Goal: Transaction & Acquisition: Purchase product/service

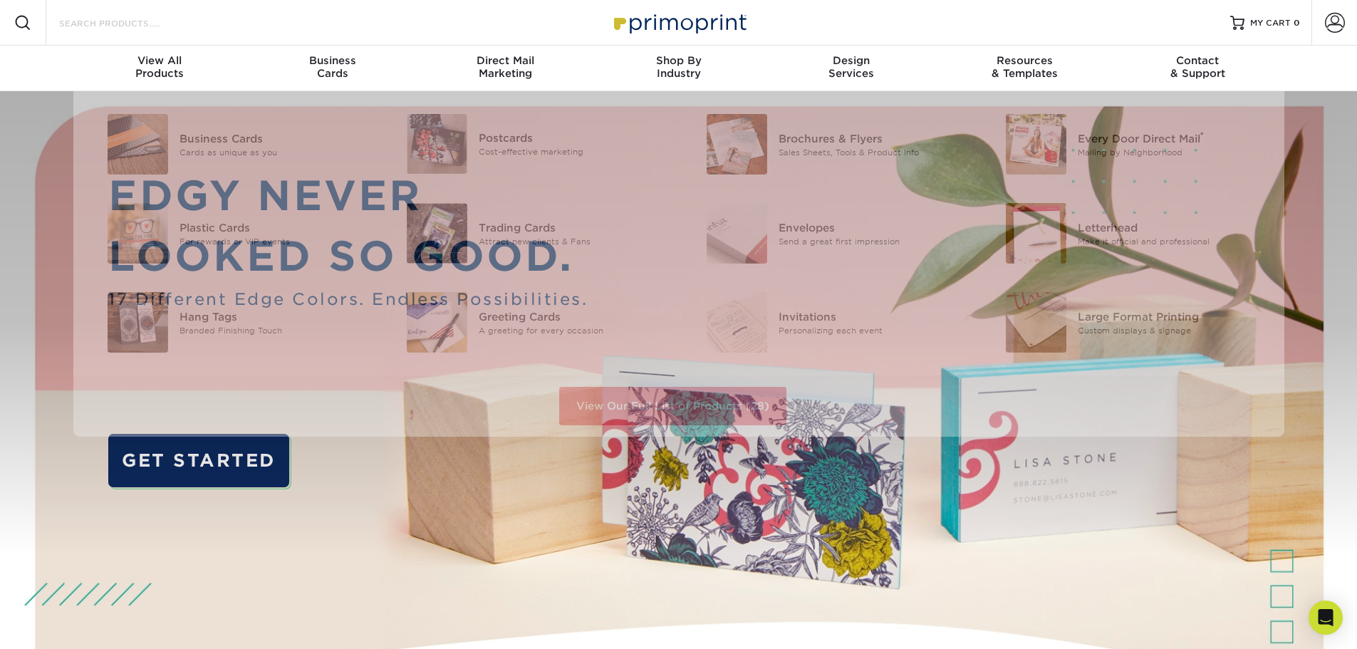
click at [133, 28] on input "Search Products" at bounding box center [127, 22] width 139 height 17
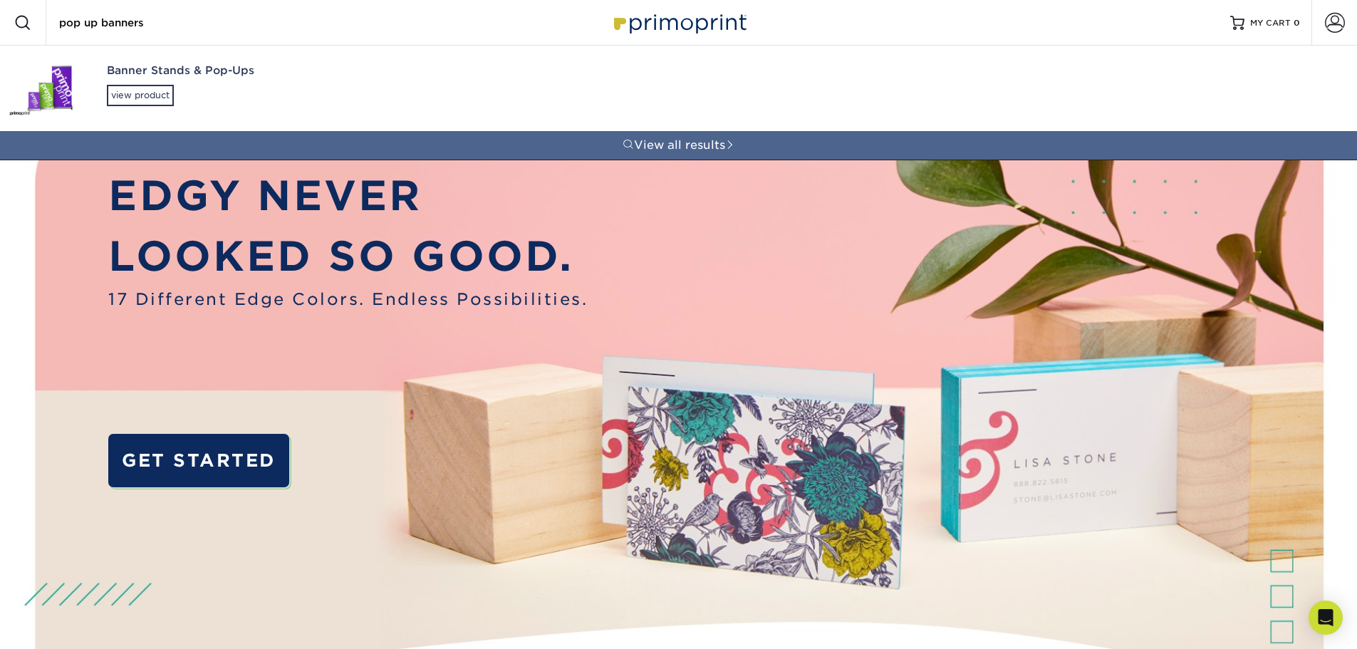
type input "pop up banners"
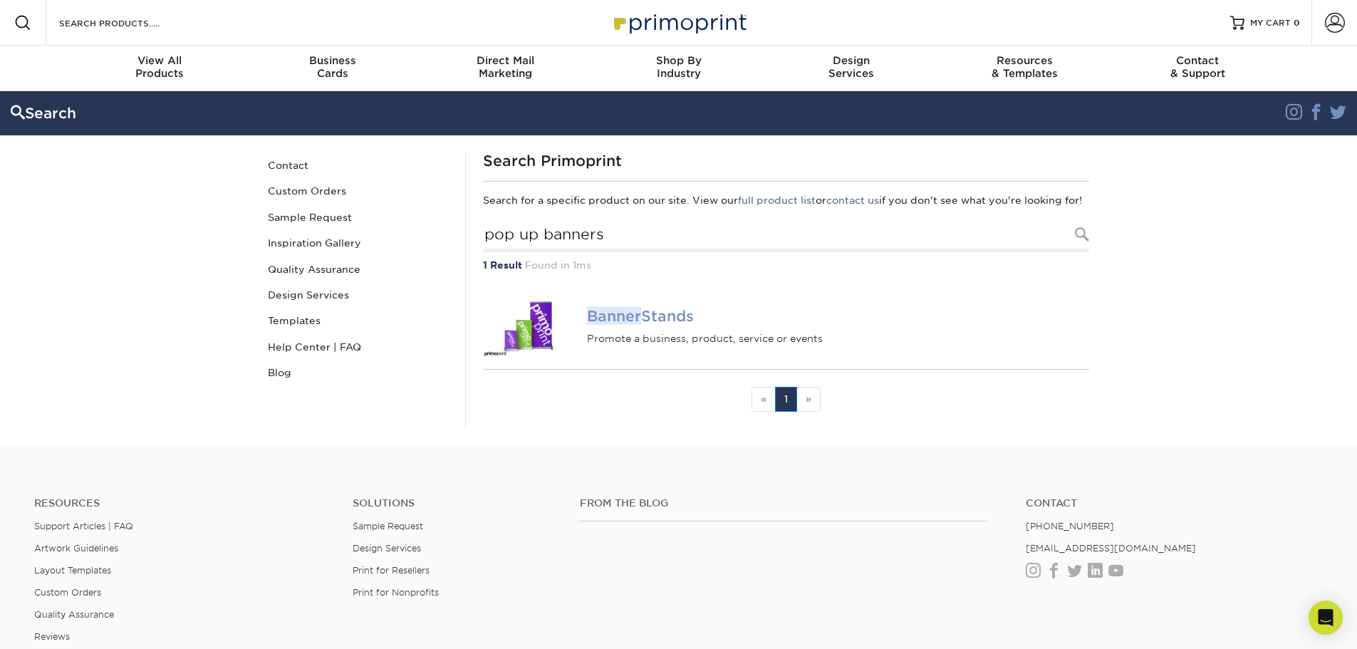
click at [678, 325] on h4 "Banner Stands" at bounding box center [838, 316] width 502 height 17
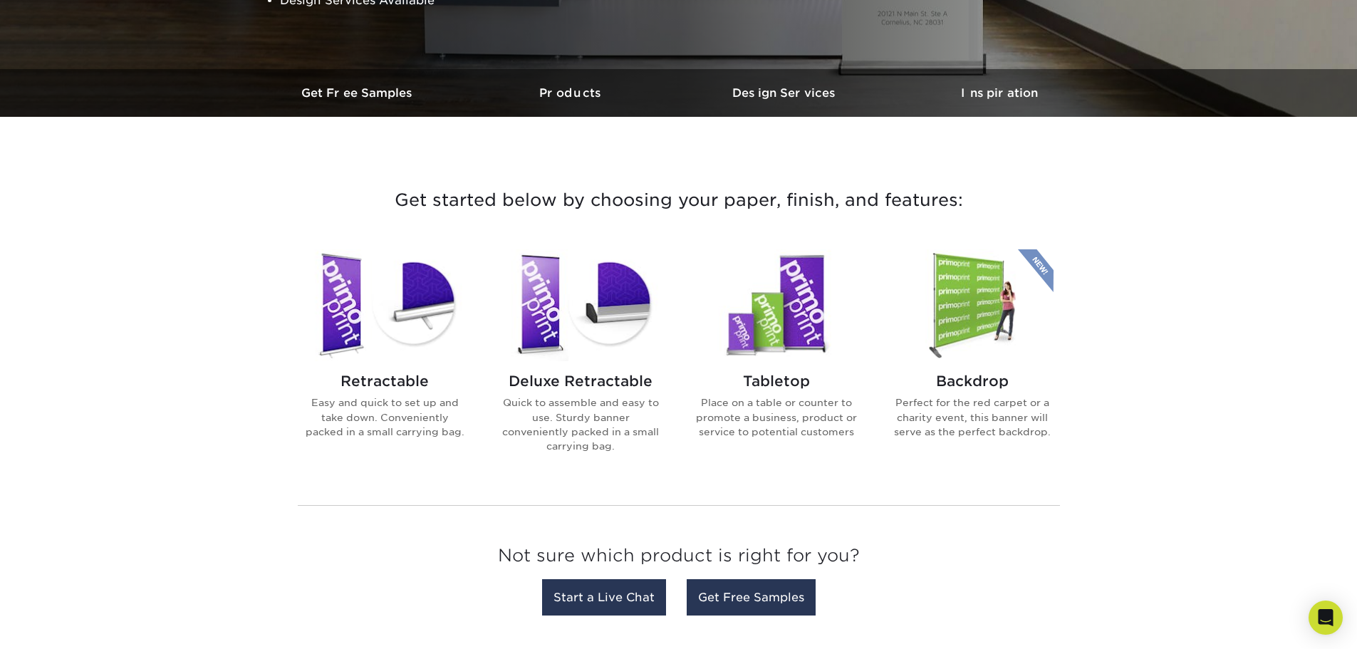
scroll to position [428, 0]
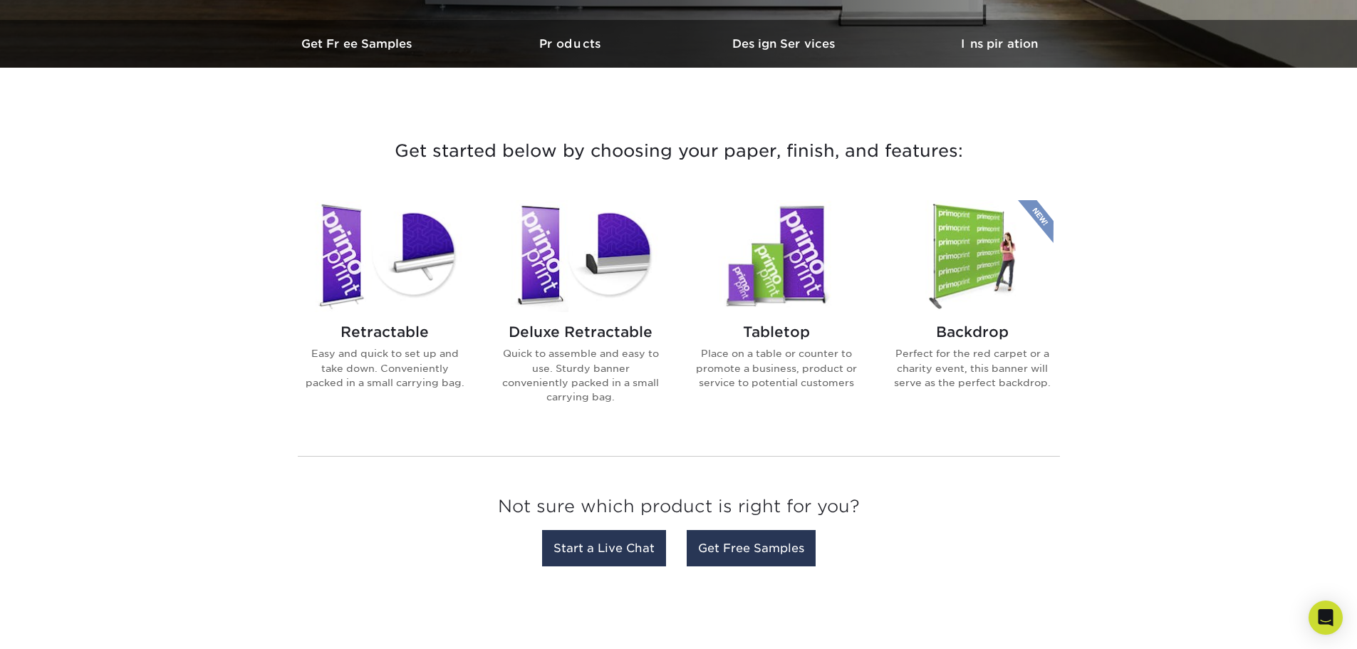
click at [767, 340] on h2 "Tabletop" at bounding box center [777, 332] width 162 height 17
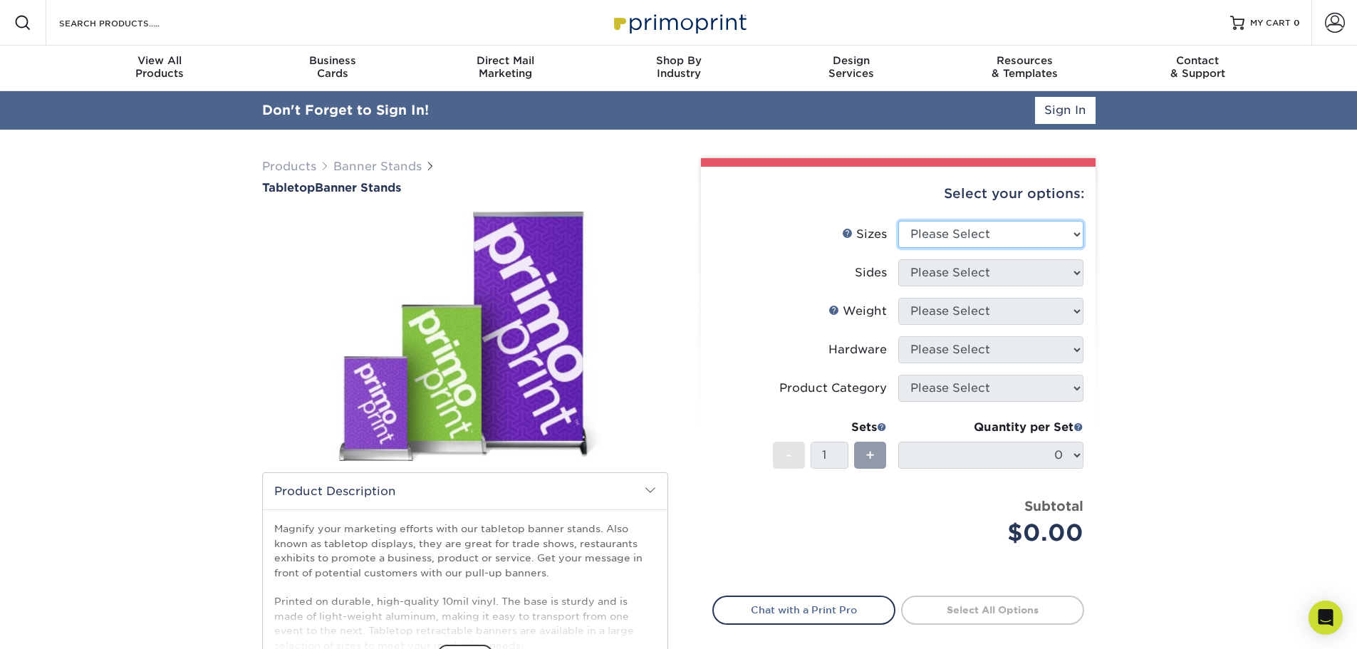
click at [1012, 231] on select "Please Select 8.25" x 12" 11" x 17" 15.75" x 32"" at bounding box center [991, 234] width 185 height 27
select select "15.75x32.00"
click at [899, 221] on select "Please Select 8.25" x 12" 11" x 17" 15.75" x 32"" at bounding box center [991, 234] width 185 height 27
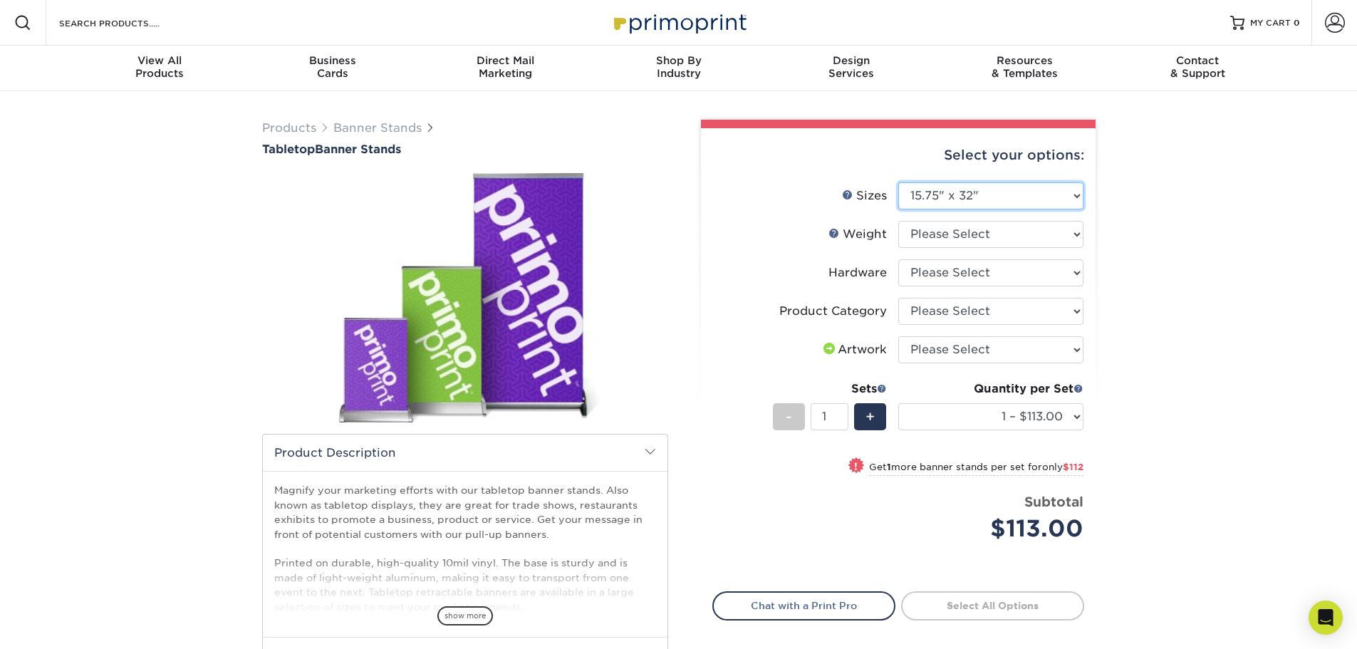
drag, startPoint x: 998, startPoint y: 190, endPoint x: 911, endPoint y: 193, distance: 87.0
click at [911, 193] on select "Please Select 8.25" x 12" 11" x 17" 15.75" x 32"" at bounding box center [991, 195] width 185 height 27
click at [899, 182] on select "Please Select 8.25" x 12" 11" x 17" 15.75" x 32"" at bounding box center [991, 195] width 185 height 27
